Goal: Feedback & Contribution: Ask a question

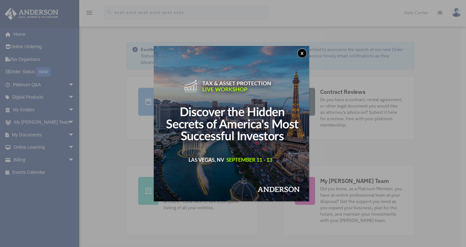
click at [304, 51] on button "x" at bounding box center [302, 54] width 10 height 10
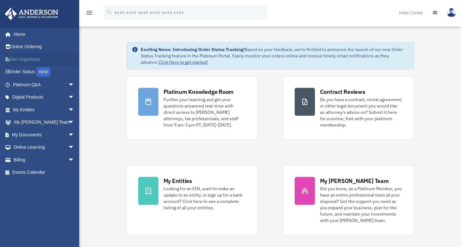
click at [32, 59] on link "Tax Organizers" at bounding box center [44, 59] width 80 height 13
click at [27, 133] on link "My Documents arrow_drop_down" at bounding box center [44, 134] width 80 height 13
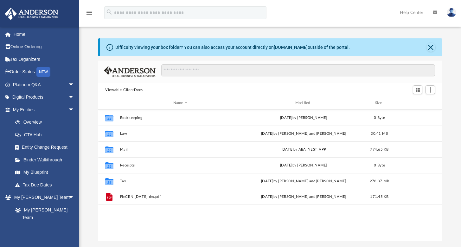
scroll to position [140, 339]
click at [68, 97] on span "arrow_drop_down" at bounding box center [74, 97] width 13 height 13
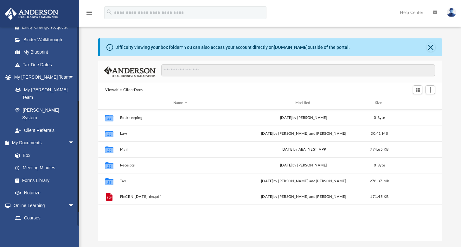
scroll to position [173, 0]
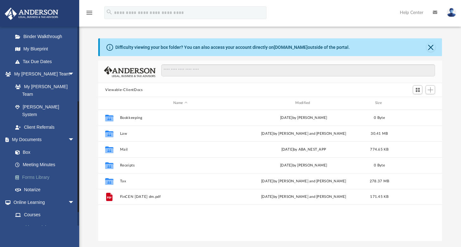
click at [41, 171] on link "Forms Library" at bounding box center [46, 177] width 75 height 13
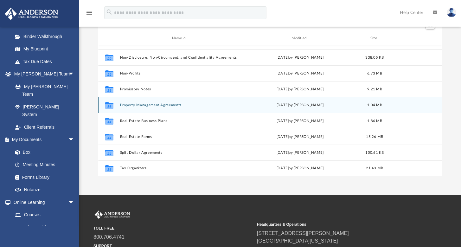
scroll to position [46, 0]
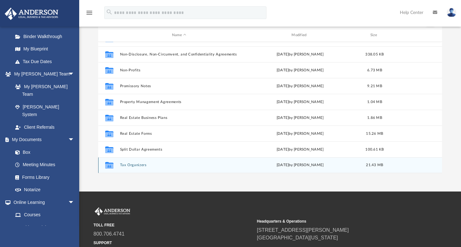
click at [136, 164] on button "Tax Organizers" at bounding box center [179, 165] width 118 height 4
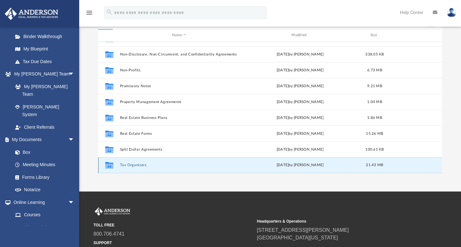
scroll to position [0, 0]
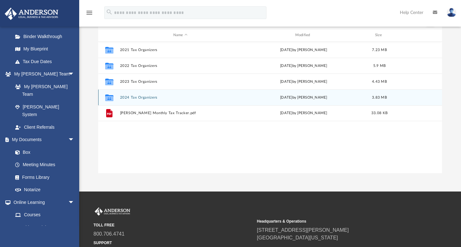
click at [141, 95] on button "2024 Tax Organizers" at bounding box center [180, 97] width 121 height 4
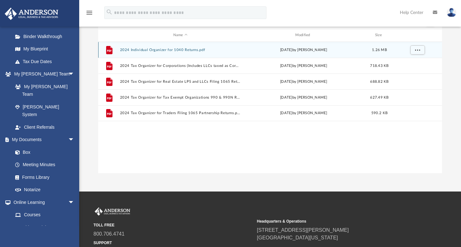
click at [169, 47] on div "File 2024 Individual Organizer for 1040 Returns.pdf [DATE] by [PERSON_NAME] 1.2…" at bounding box center [270, 50] width 344 height 16
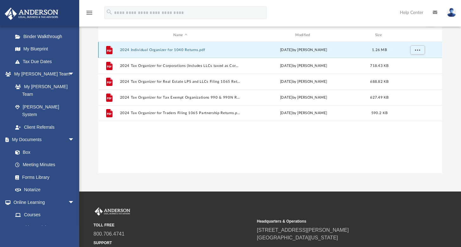
click at [162, 49] on button "2024 Individual Organizer for 1040 Returns.pdf" at bounding box center [180, 50] width 121 height 4
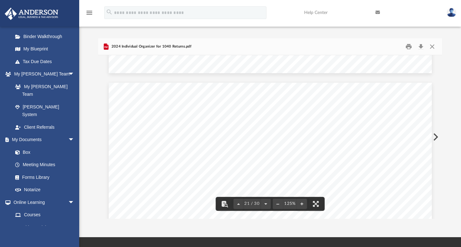
scroll to position [8867, 0]
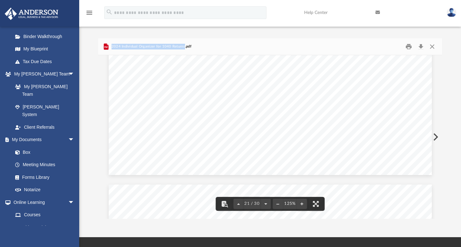
drag, startPoint x: 185, startPoint y: 44, endPoint x: 133, endPoint y: 42, distance: 51.4
click at [137, 42] on div "2024 Individual Organizer for 1040 Returns.pdf" at bounding box center [270, 46] width 344 height 17
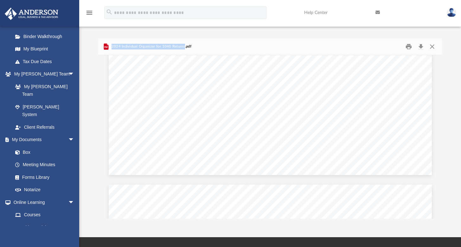
copy span "2024 Individual Organizer for 1040 Returns"
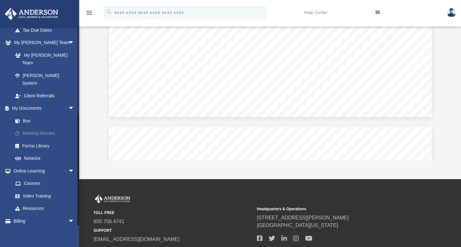
scroll to position [60, 0]
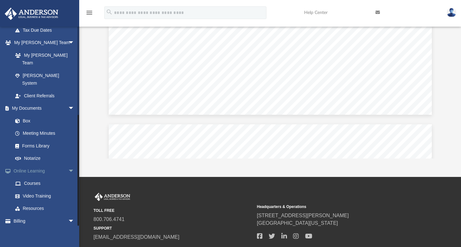
click at [68, 165] on span "arrow_drop_down" at bounding box center [74, 171] width 13 height 13
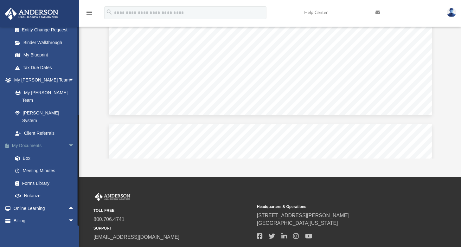
click at [68, 140] on span "arrow_drop_down" at bounding box center [74, 146] width 13 height 13
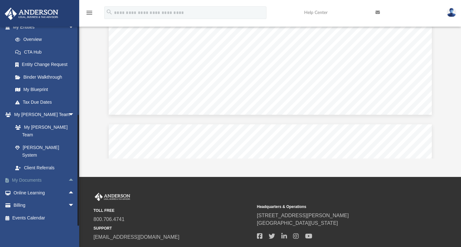
scroll to position [117, 0]
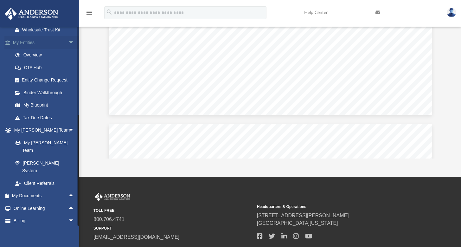
click at [68, 41] on span "arrow_drop_down" at bounding box center [74, 42] width 13 height 13
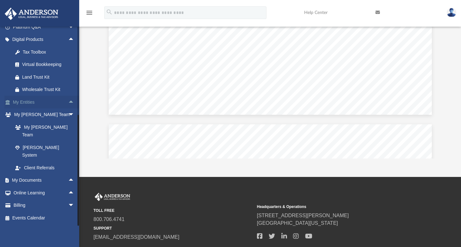
scroll to position [42, 0]
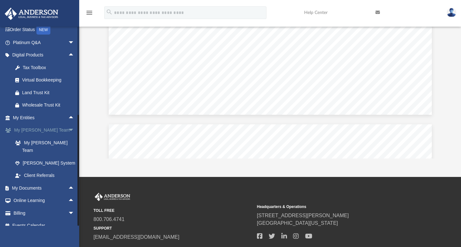
click at [68, 130] on span "arrow_drop_down" at bounding box center [74, 130] width 13 height 13
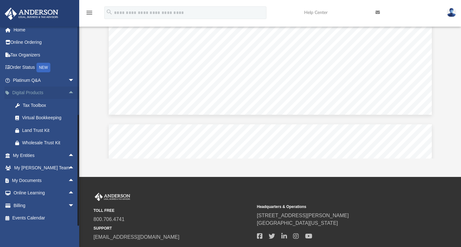
click at [68, 94] on span "arrow_drop_up" at bounding box center [74, 93] width 13 height 13
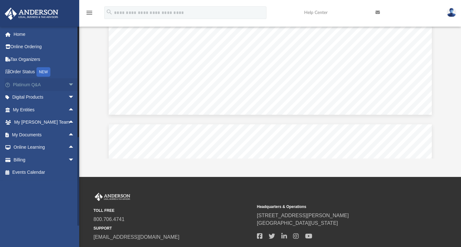
click at [68, 85] on span "arrow_drop_down" at bounding box center [74, 84] width 13 height 13
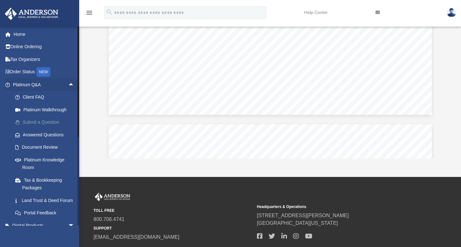
click at [38, 121] on link "Submit a Question" at bounding box center [46, 122] width 75 height 13
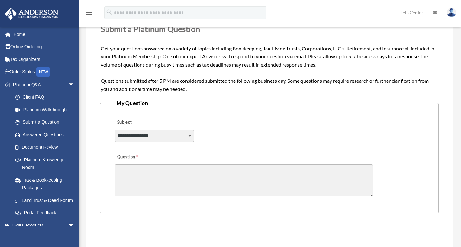
scroll to position [109, 0]
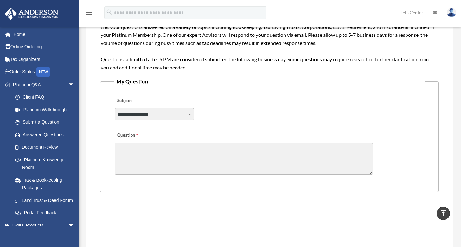
click at [139, 114] on select "**********" at bounding box center [154, 114] width 79 height 12
select select "******"
click at [115, 108] on select "**********" at bounding box center [154, 114] width 79 height 12
click at [128, 146] on textarea "Question" at bounding box center [244, 159] width 258 height 32
paste textarea "**********"
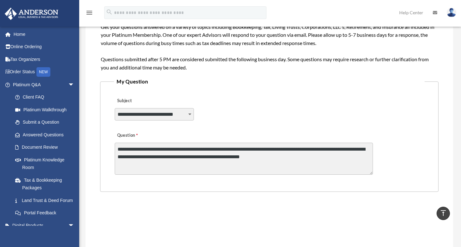
click at [230, 150] on textarea "**********" at bounding box center [244, 159] width 258 height 32
click at [329, 150] on textarea "**********" at bounding box center [244, 159] width 258 height 32
click at [313, 156] on textarea "**********" at bounding box center [244, 159] width 258 height 32
type textarea "**********"
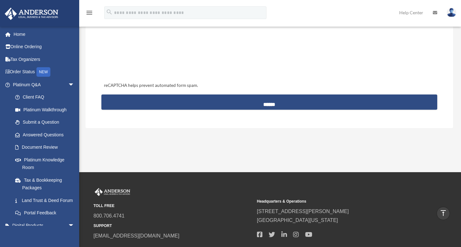
scroll to position [276, 0]
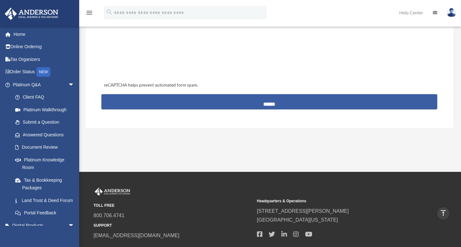
click at [269, 106] on input "******" at bounding box center [269, 101] width 336 height 15
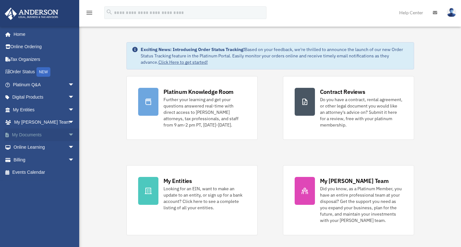
click at [68, 135] on span "arrow_drop_down" at bounding box center [74, 134] width 13 height 13
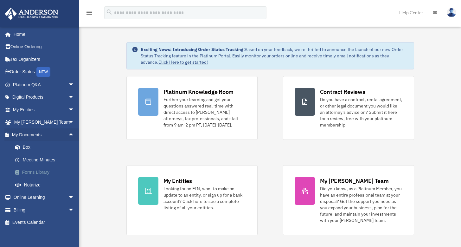
click at [36, 171] on link "Forms Library" at bounding box center [46, 172] width 75 height 13
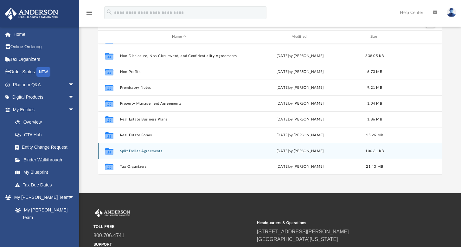
scroll to position [45, 0]
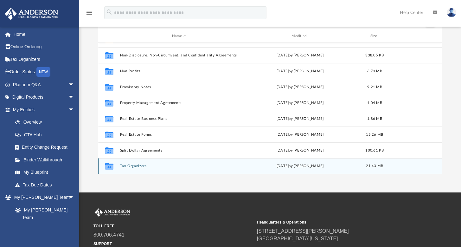
click at [137, 165] on button "Tax Organizers" at bounding box center [179, 166] width 118 height 4
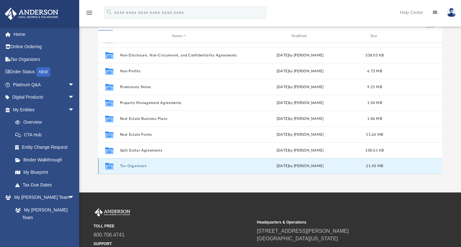
scroll to position [0, 0]
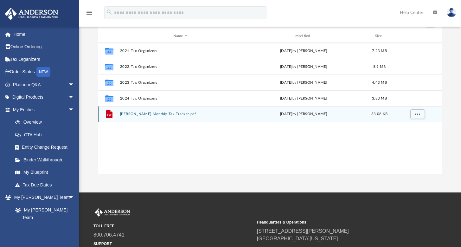
click at [145, 113] on button "Anderson Monthly Tax Tracker.pdf" at bounding box center [180, 114] width 121 height 4
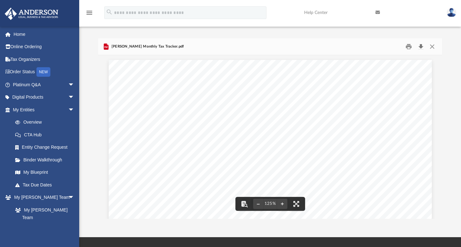
click at [421, 46] on button "Download" at bounding box center [420, 47] width 11 height 10
click at [432, 45] on button "Close" at bounding box center [432, 47] width 11 height 10
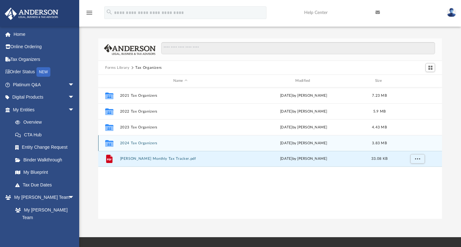
click at [143, 140] on div "Collaborated Folder 2024 Tax Organizers Mon Jan 27 2025 by Mary Acree 3.83 MB" at bounding box center [270, 143] width 344 height 16
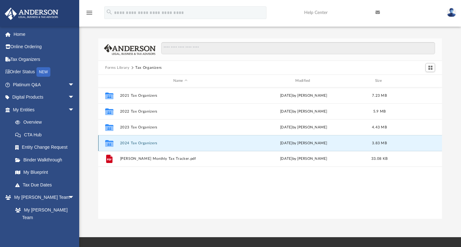
click at [136, 142] on button "2024 Tax Organizers" at bounding box center [180, 143] width 121 height 4
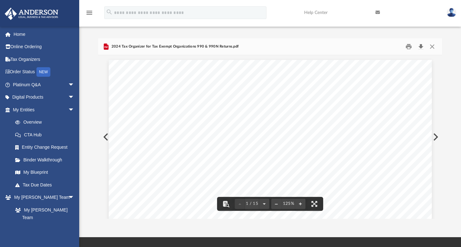
click at [422, 47] on button "Download" at bounding box center [420, 47] width 11 height 10
click at [434, 45] on button "Close" at bounding box center [432, 47] width 11 height 10
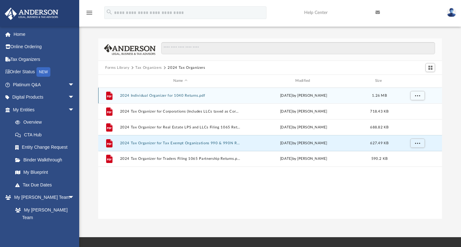
click at [172, 95] on button "2024 Individual Organizer for 1040 Returns.pdf" at bounding box center [180, 96] width 121 height 4
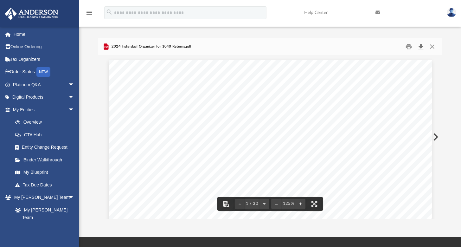
click at [420, 45] on button "Download" at bounding box center [420, 47] width 11 height 10
click at [432, 46] on button "Close" at bounding box center [432, 47] width 11 height 10
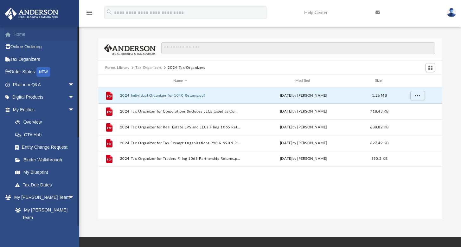
click at [28, 33] on link "Home" at bounding box center [44, 34] width 80 height 13
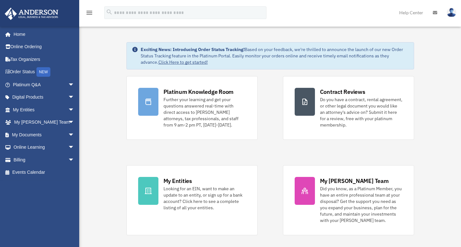
click at [451, 14] on img at bounding box center [452, 12] width 10 height 9
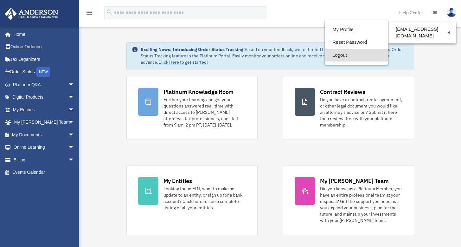
click at [341, 54] on link "Logout" at bounding box center [356, 55] width 63 height 13
